Goal: Information Seeking & Learning: Learn about a topic

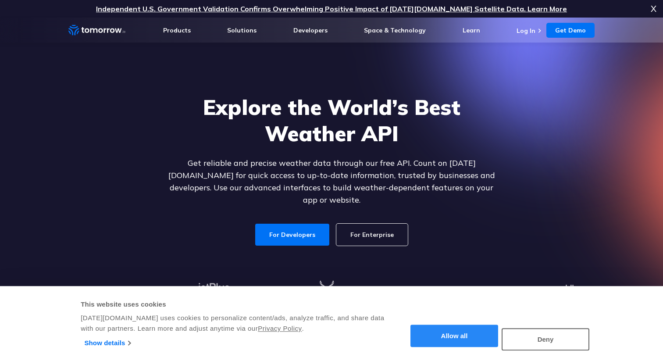
click at [488, 336] on button "Allow all" at bounding box center [455, 336] width 88 height 22
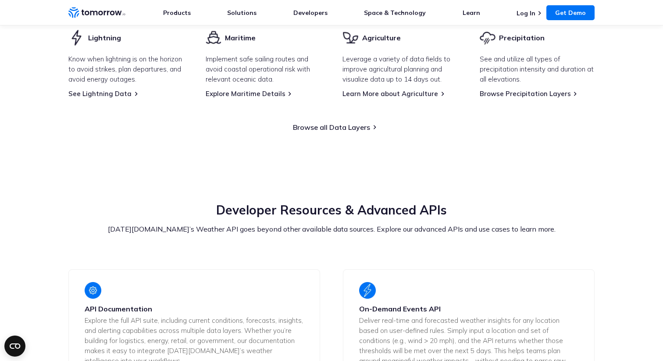
scroll to position [1276, 0]
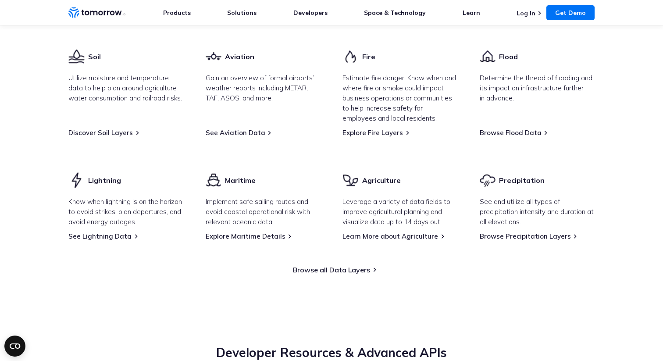
click at [369, 266] on section "Explore Our Data Catalog With 60+ different weather data fields possible, inclu…" at bounding box center [331, 60] width 663 height 498
click at [366, 265] on link "Browse all Data Layers" at bounding box center [331, 269] width 77 height 9
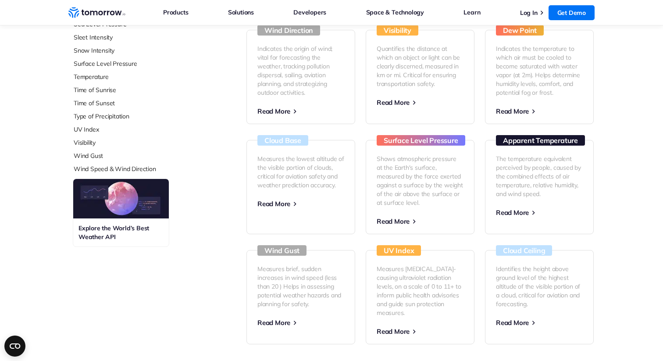
scroll to position [238, 0]
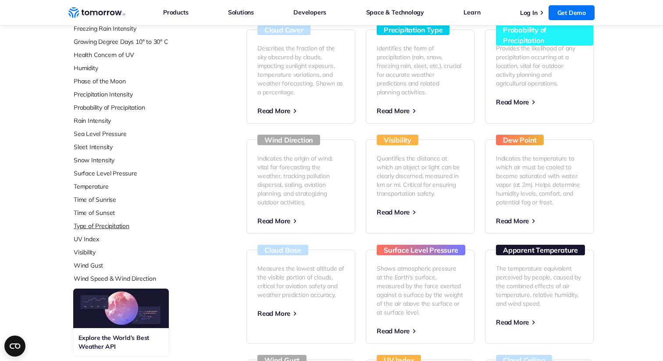
click at [94, 226] on link "Type of Precipitation" at bounding box center [132, 225] width 117 height 9
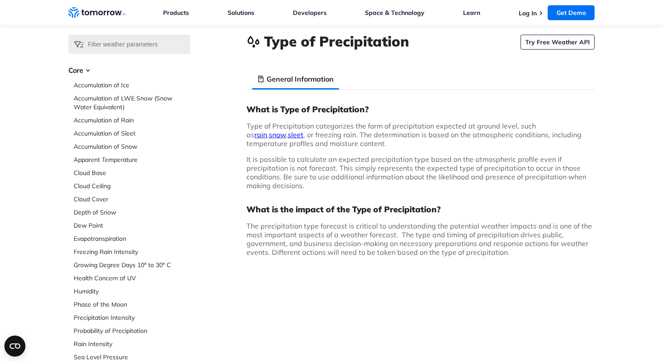
scroll to position [38, 0]
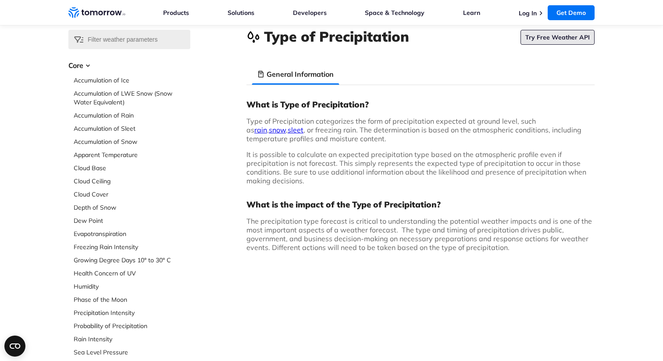
click at [555, 37] on link "Try Free Weather API" at bounding box center [558, 37] width 74 height 15
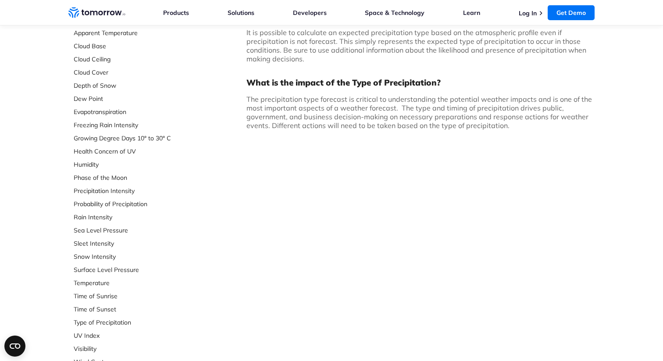
scroll to position [223, 0]
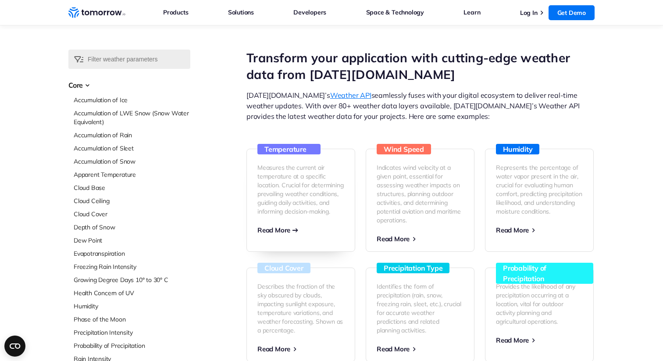
click at [287, 234] on span "Read More" at bounding box center [273, 230] width 33 height 8
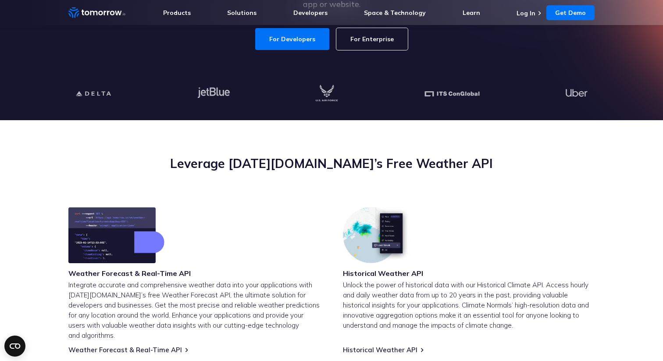
scroll to position [288, 0]
